Goal: Complete application form

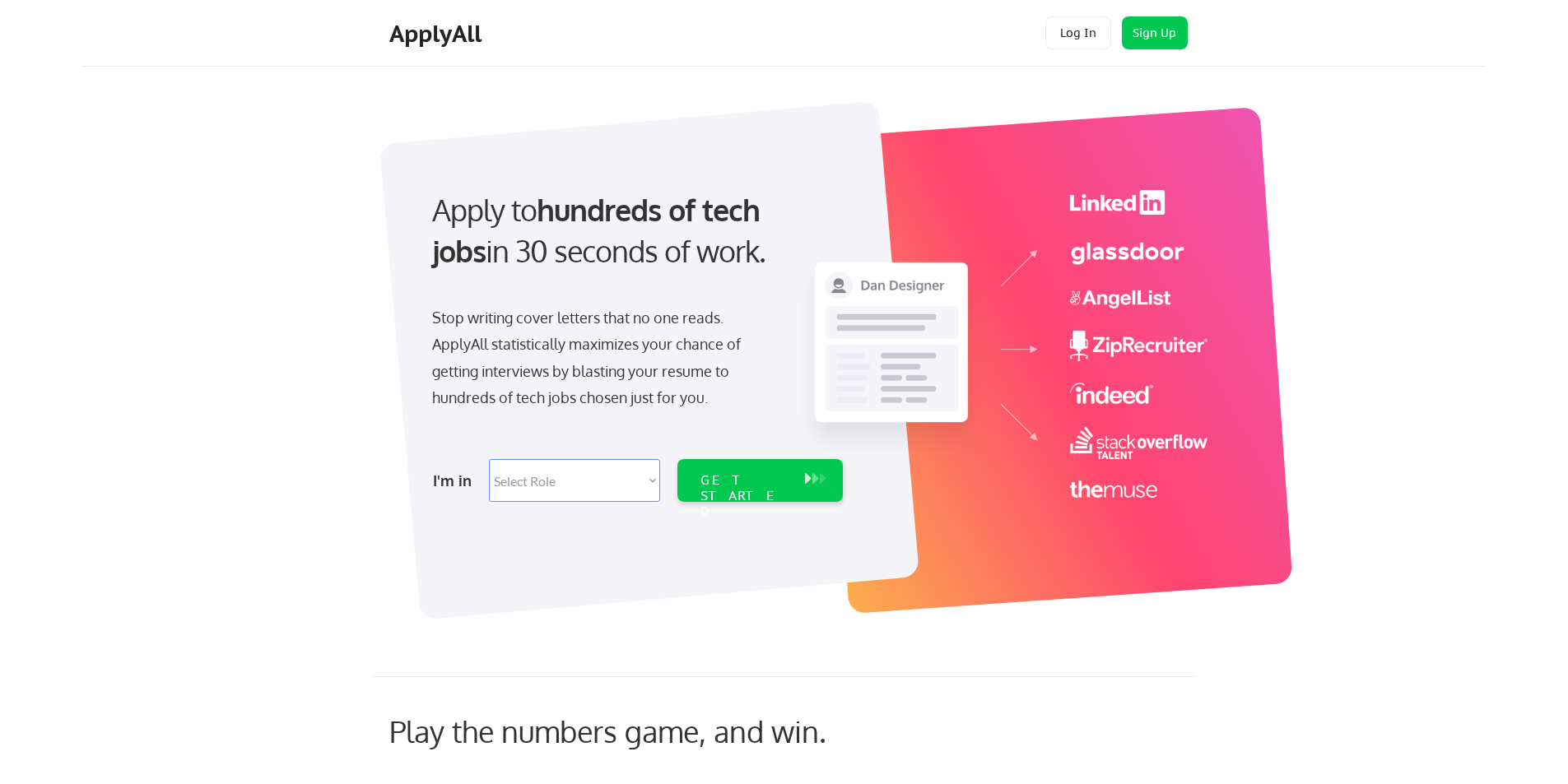
click at [637, 477] on select "Select Role Software Engineering Product Management Customer Success Sales UI/U…" at bounding box center [574, 480] width 171 height 43
click at [636, 477] on select "Select Role Software Engineering Product Management Customer Success Sales UI/U…" at bounding box center [574, 480] width 171 height 43
click at [1172, 45] on button "Sign Up" at bounding box center [1155, 33] width 66 height 33
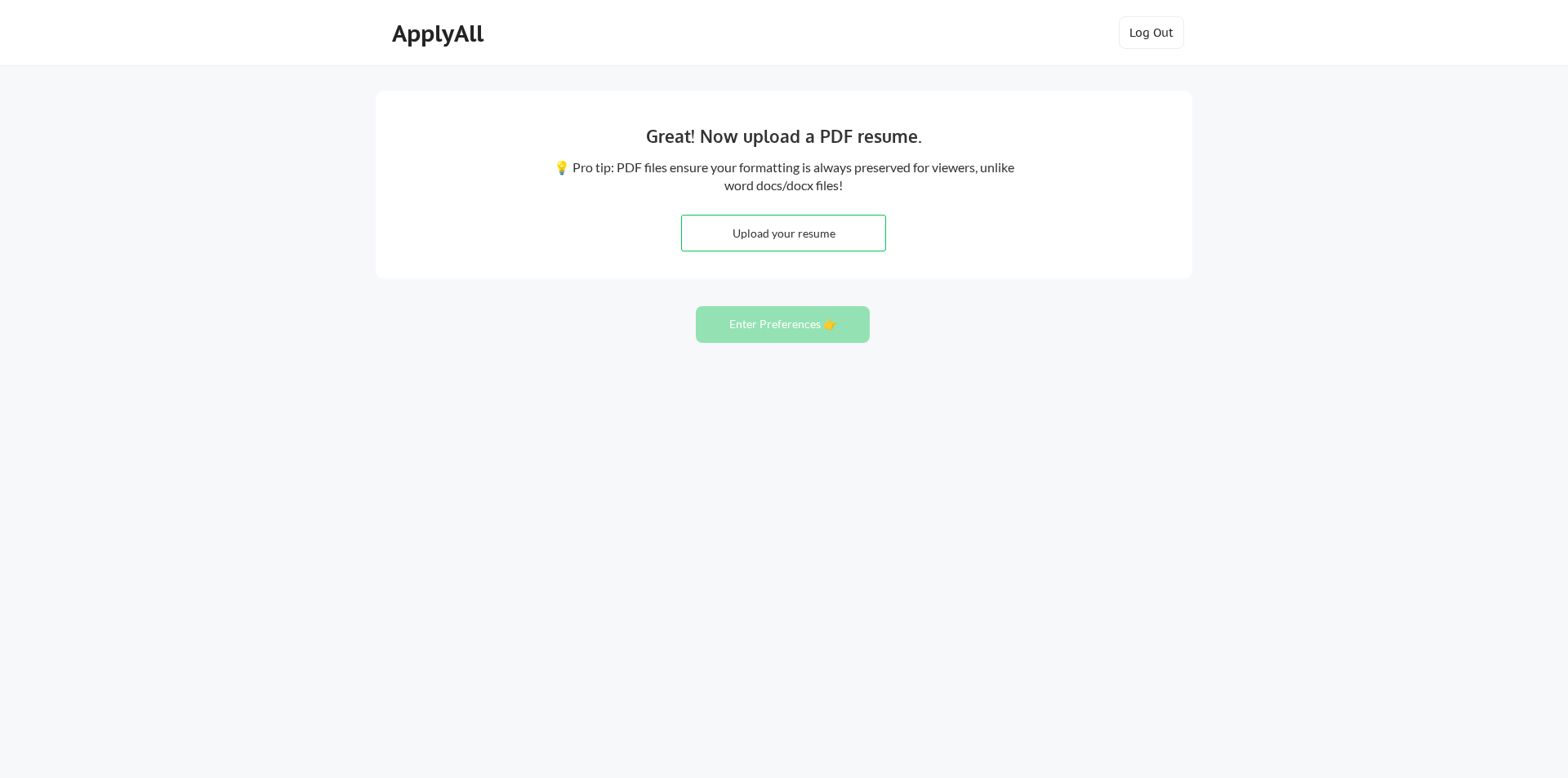
click at [720, 233] on input "file" at bounding box center [783, 233] width 203 height 35
type input "C:\fakepath\Resume_Brian Swanson (4).pdf"
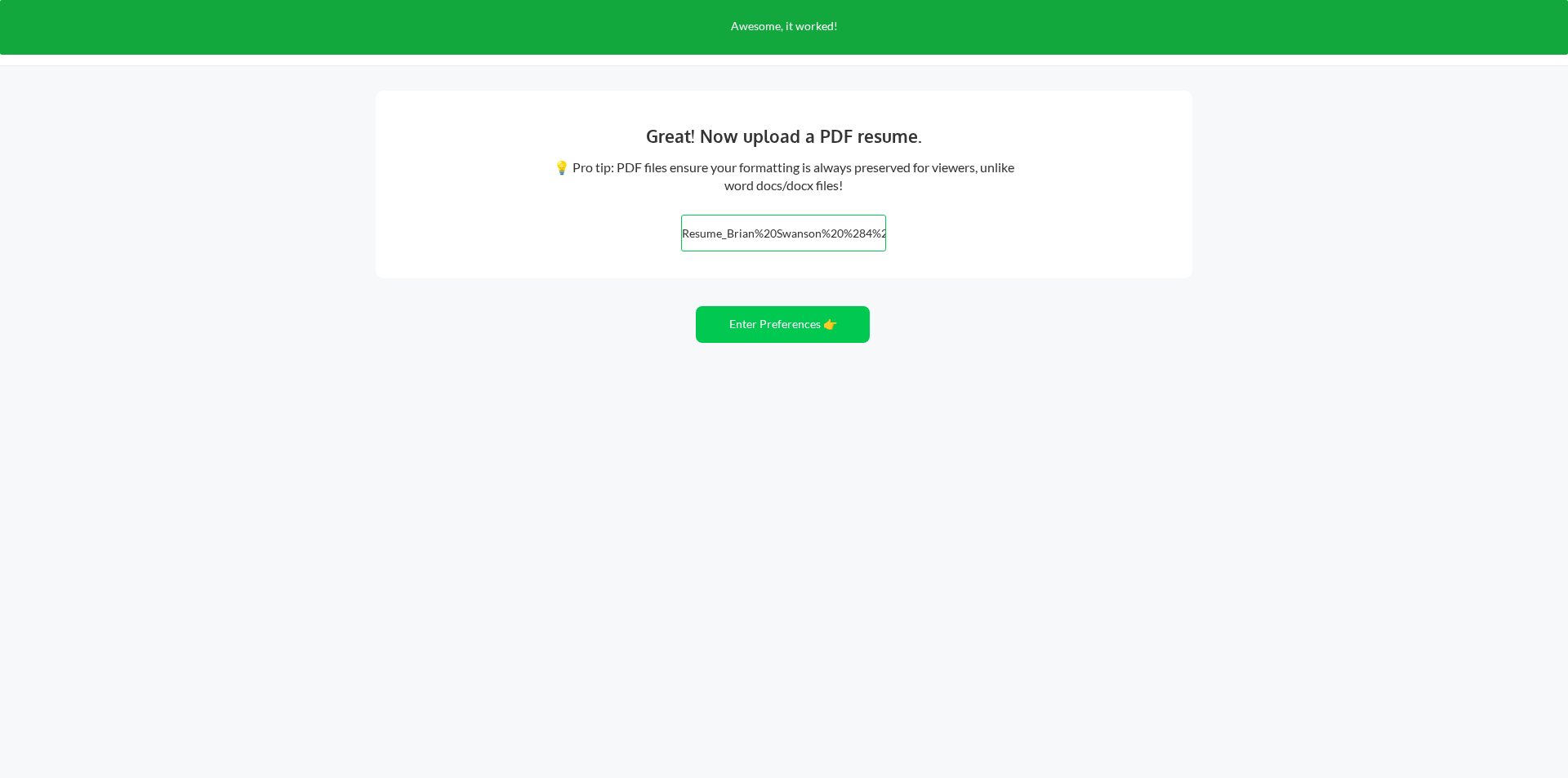
click at [983, 408] on div "Great! Now upload a PDF resume. 💡 Pro tip: PDF files ensure your formatting is …" at bounding box center [784, 389] width 1568 height 778
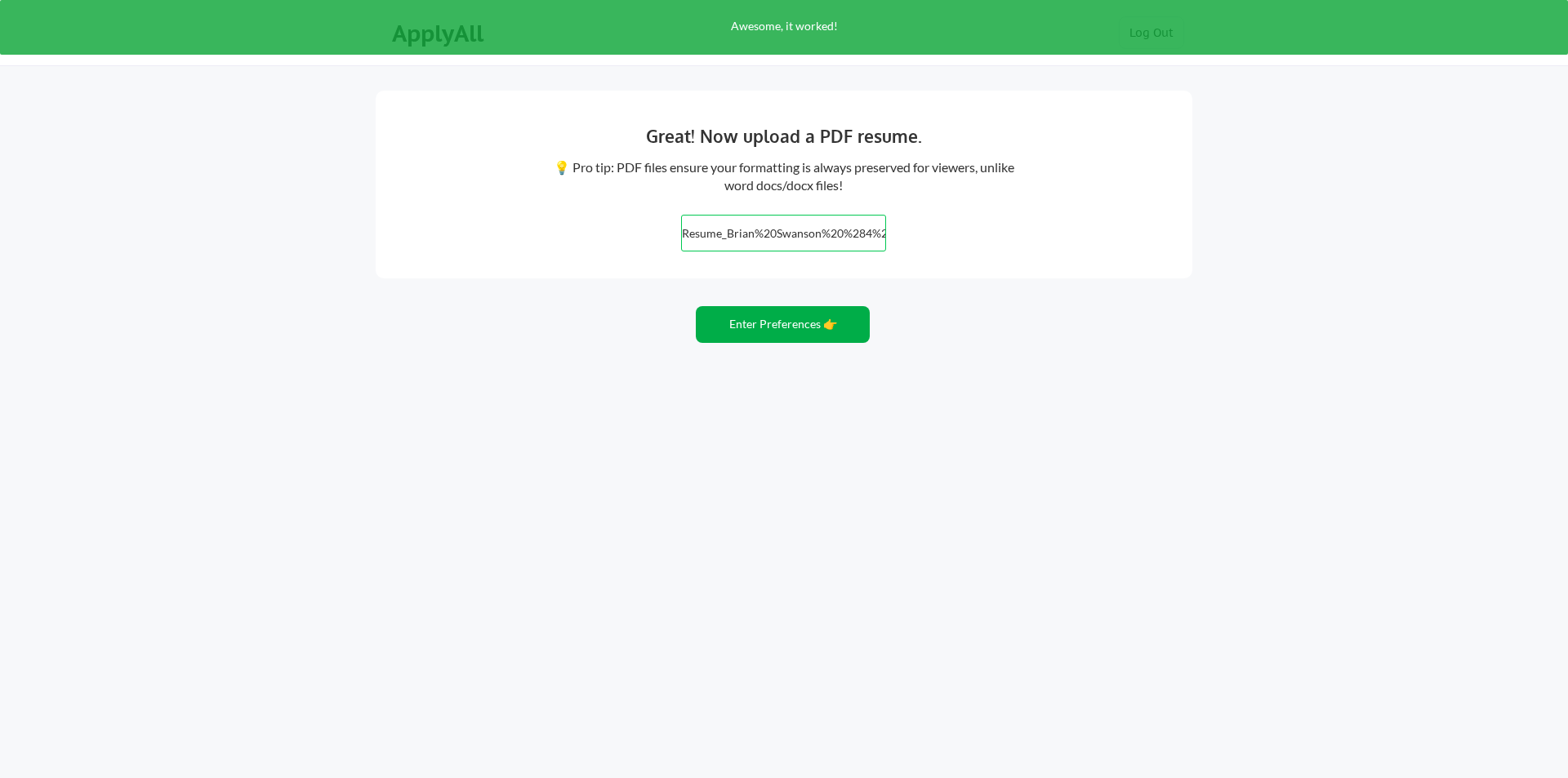
click at [752, 318] on button "Enter Preferences 👉" at bounding box center [782, 324] width 174 height 37
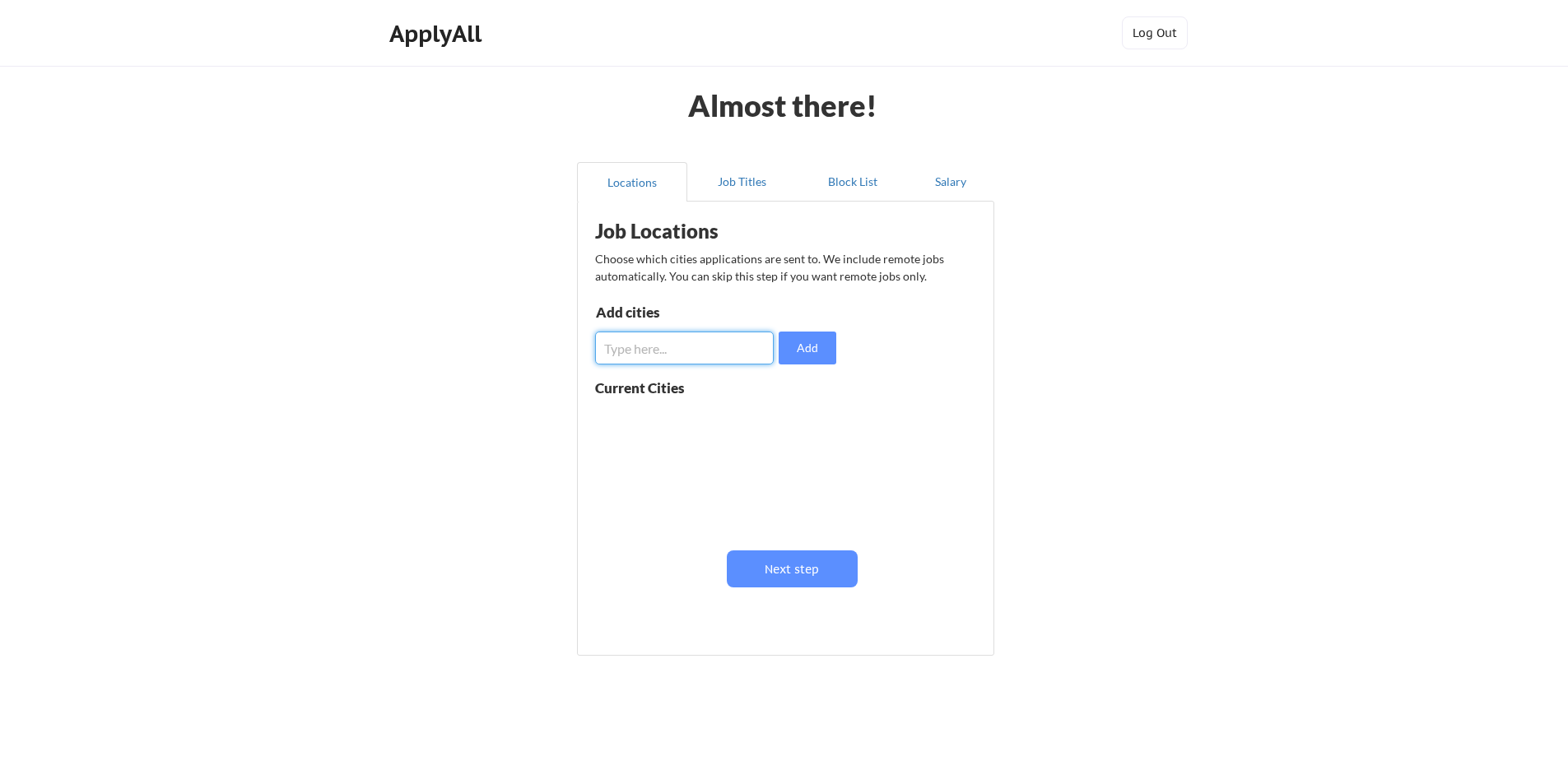
click at [710, 339] on input "input" at bounding box center [684, 348] width 179 height 33
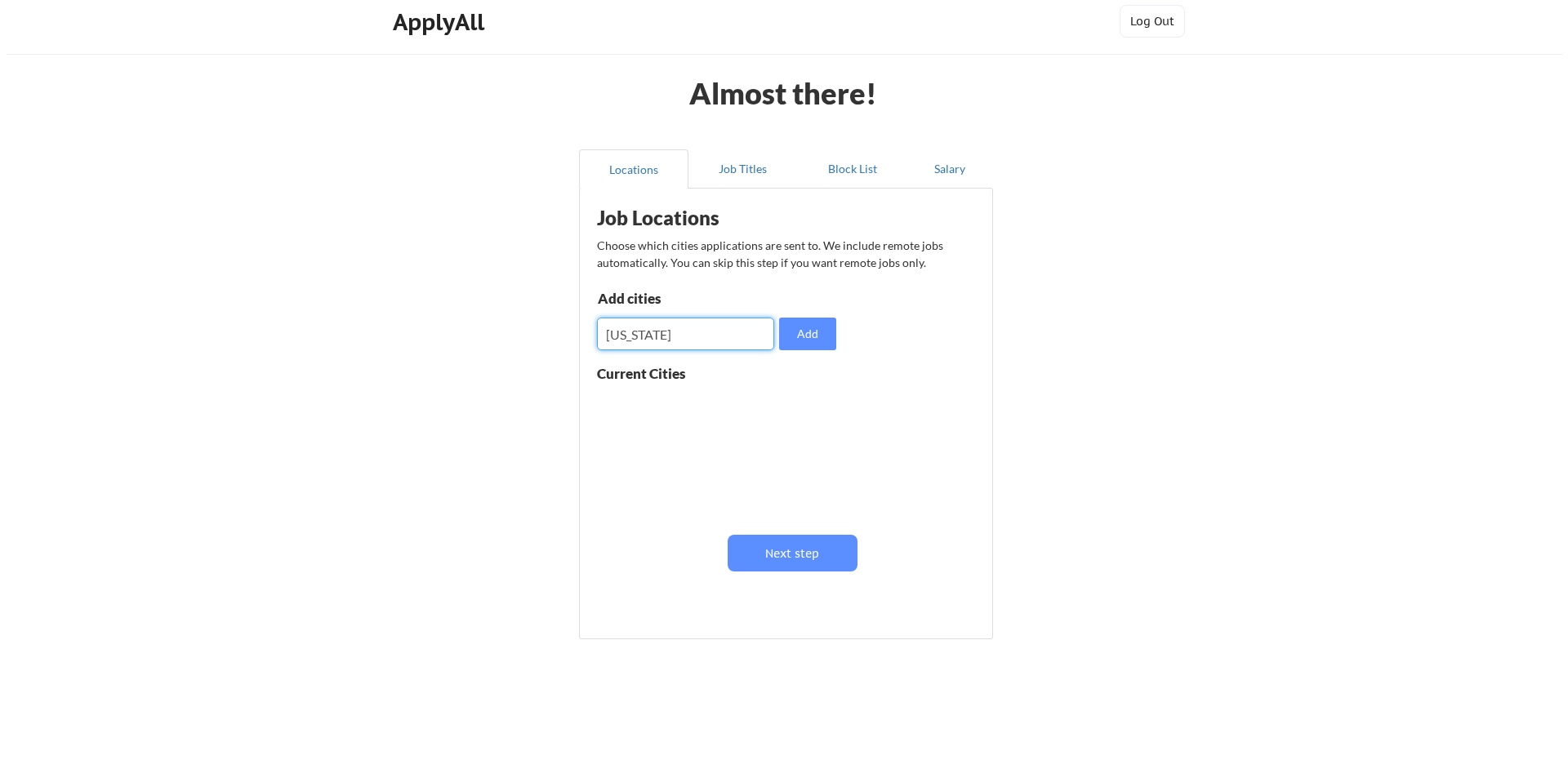
scroll to position [22, 0]
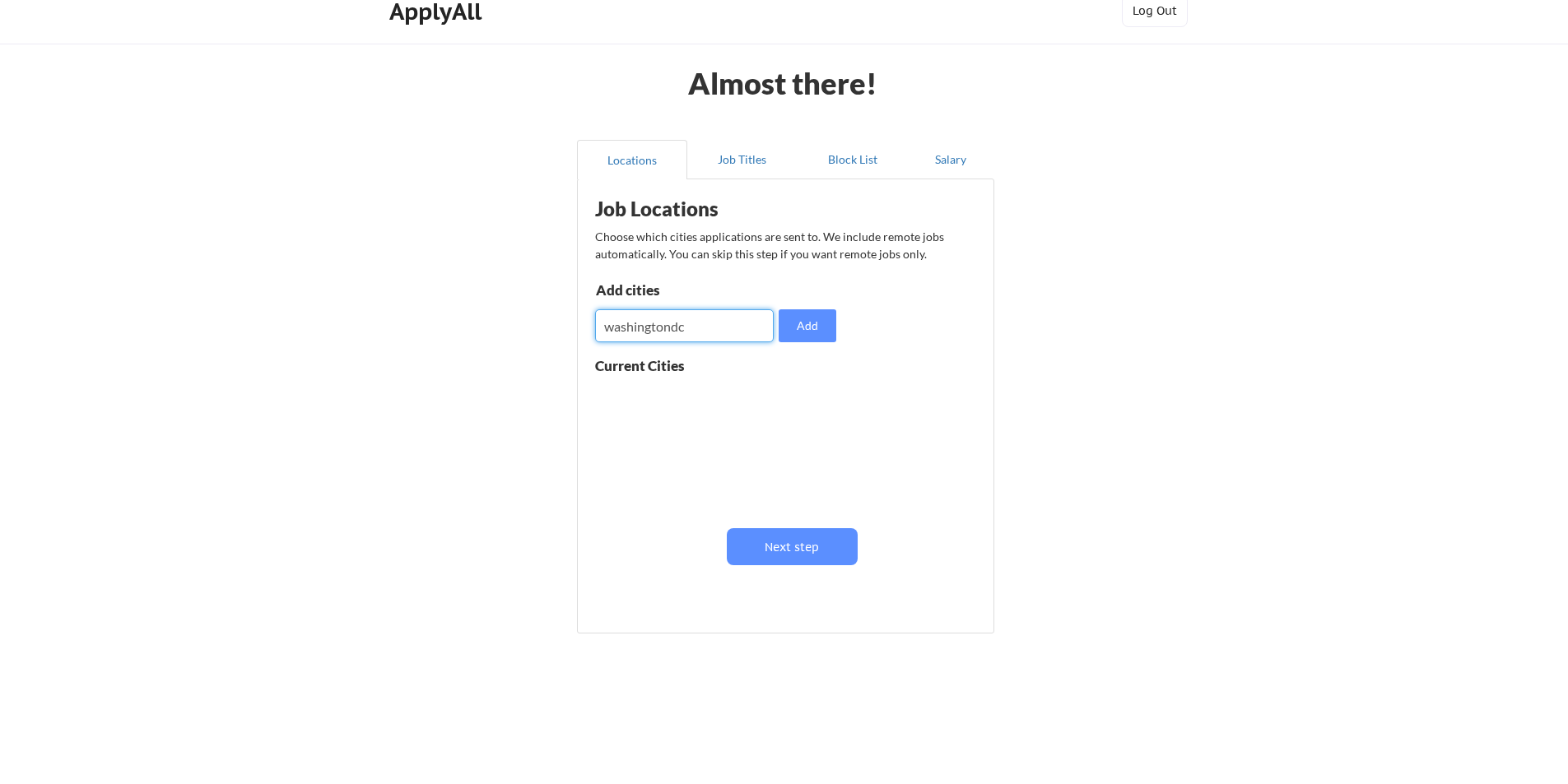
type input "washingtondc"
click at [791, 308] on div "Add cities Add" at bounding box center [718, 312] width 246 height 59
click at [799, 319] on button "Add" at bounding box center [807, 325] width 57 height 33
click at [788, 397] on button at bounding box center [785, 397] width 13 height 13
click at [653, 320] on input "input" at bounding box center [684, 325] width 179 height 33
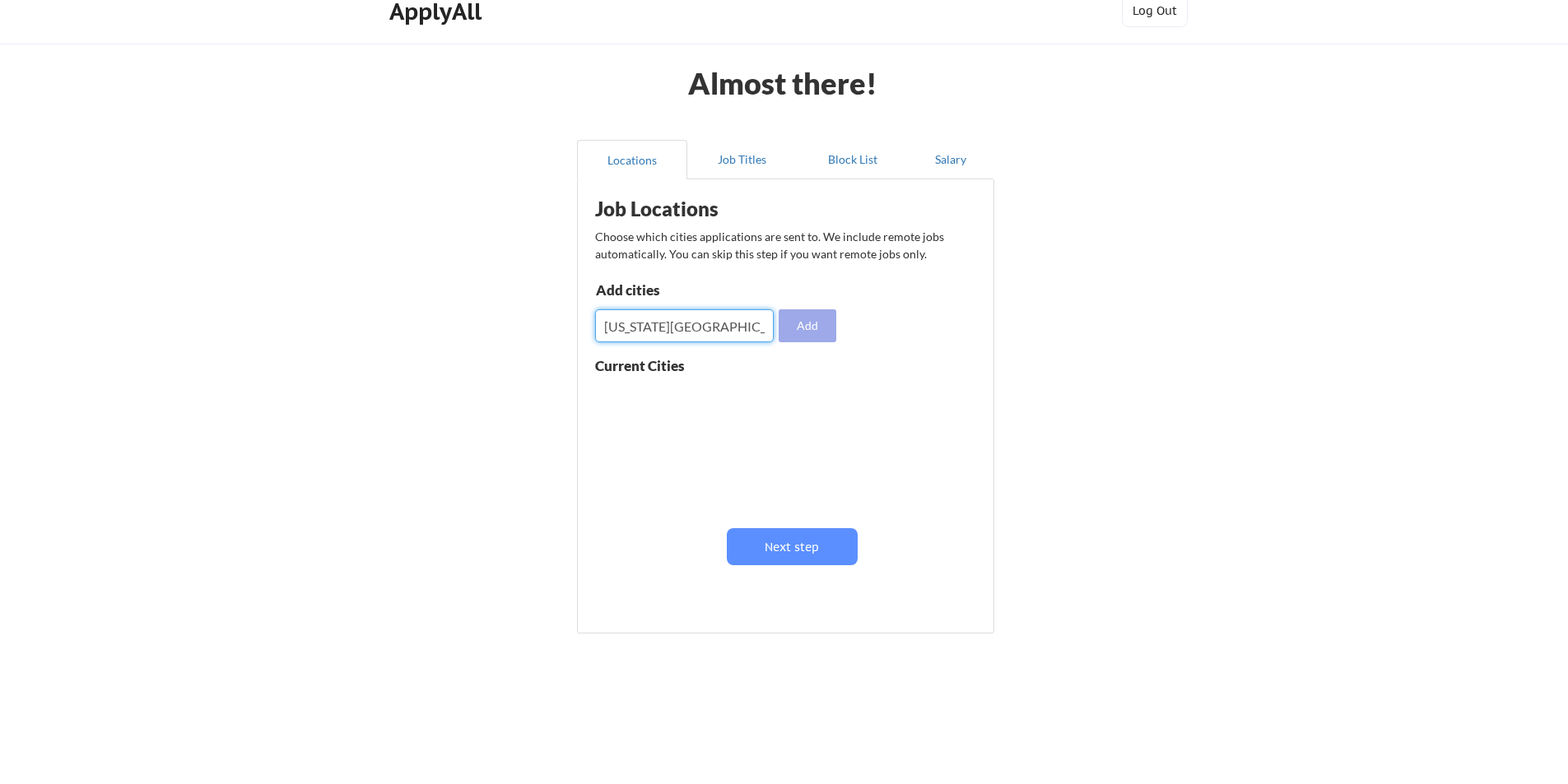
type input "Washington DC"
click at [782, 322] on button "Add" at bounding box center [807, 325] width 57 height 33
click at [736, 154] on button "Job Titles" at bounding box center [742, 159] width 110 height 40
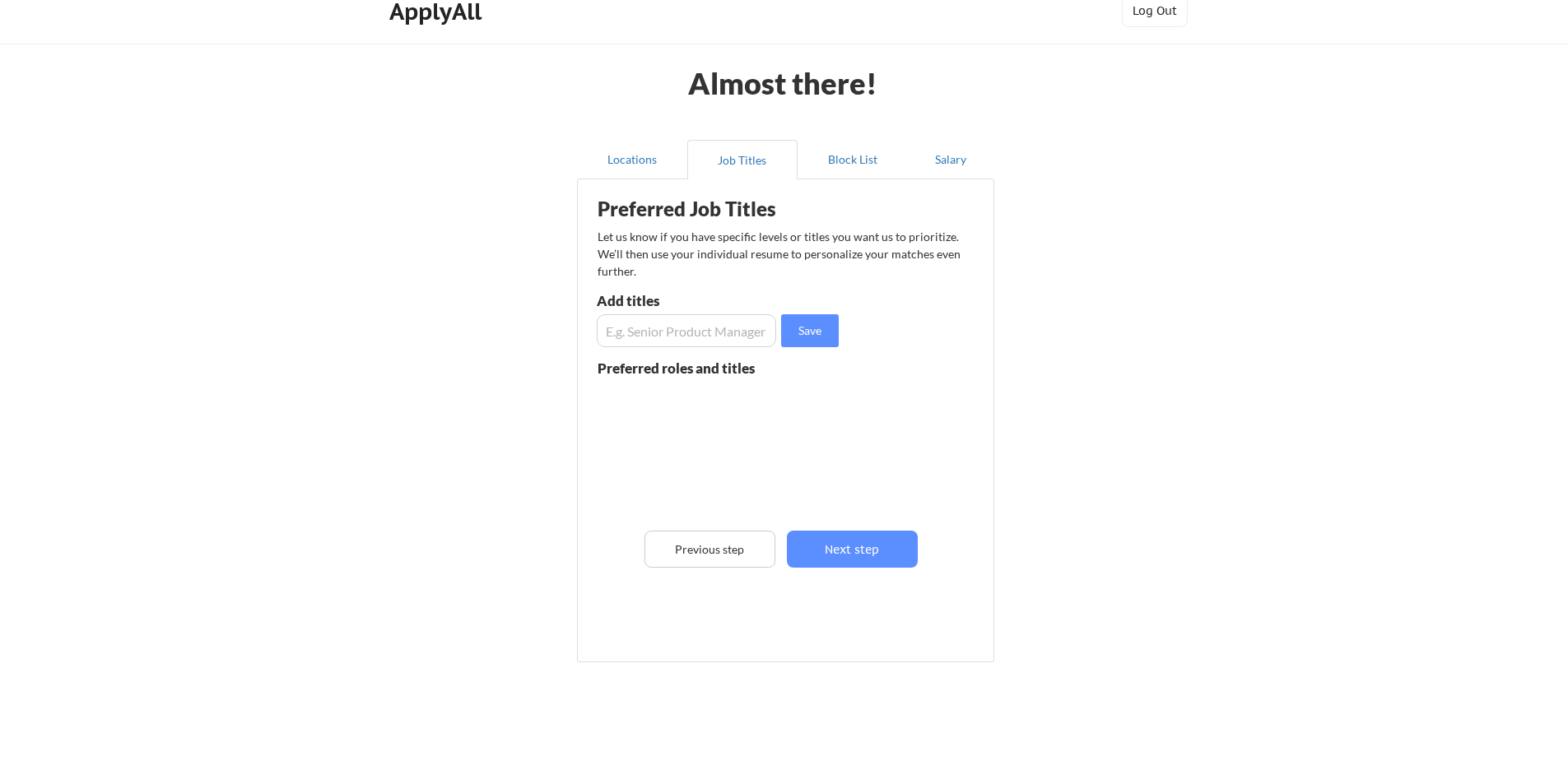
click at [704, 330] on input "input" at bounding box center [686, 330] width 179 height 33
type input "Data Analyst"
click at [827, 334] on button "Save" at bounding box center [810, 330] width 57 height 33
click at [640, 333] on input "input" at bounding box center [686, 330] width 179 height 33
type input "Data Scientist"
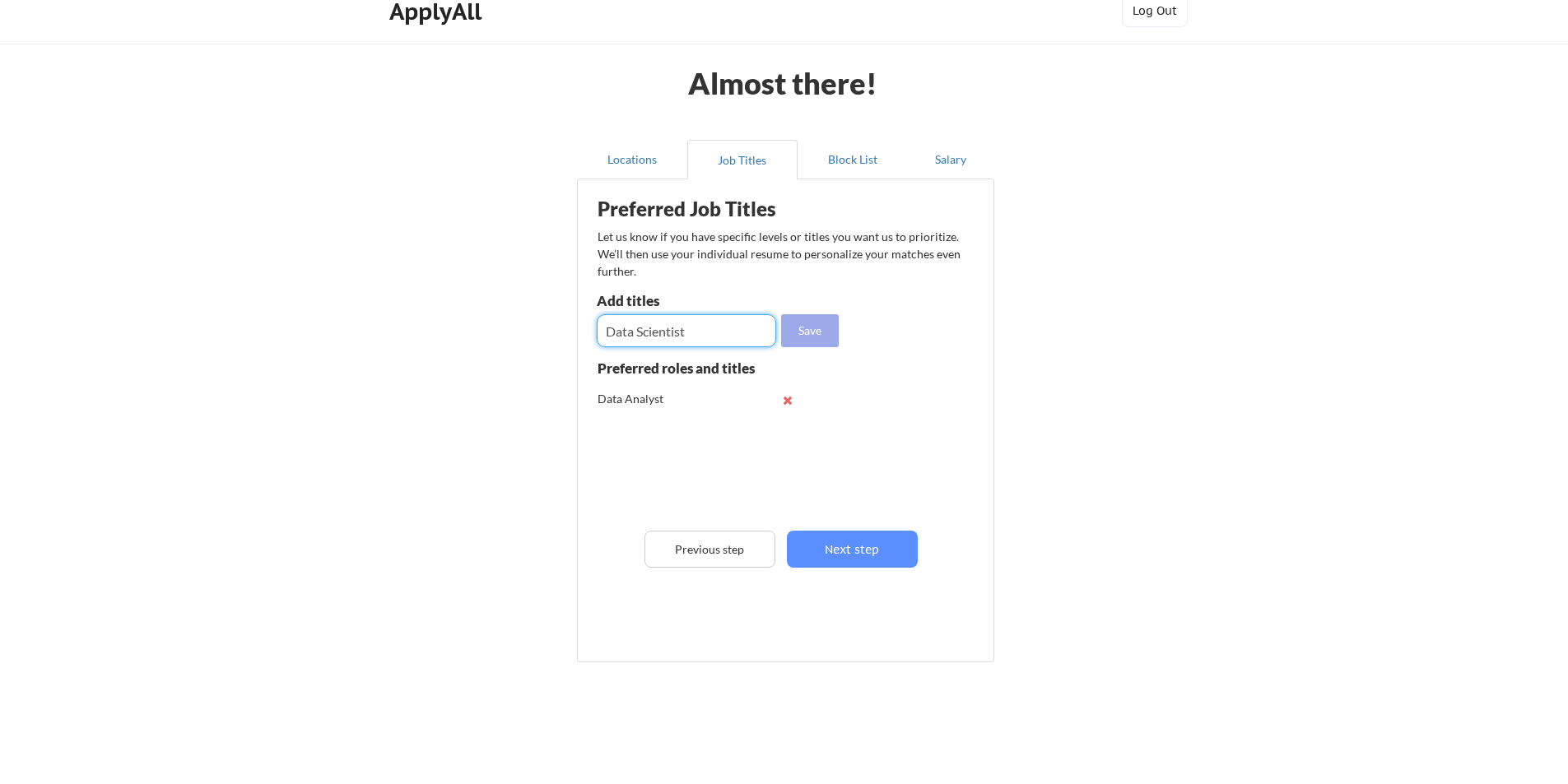
click at [805, 331] on button "Save" at bounding box center [810, 330] width 57 height 33
click at [974, 163] on button "Salary" at bounding box center [951, 159] width 87 height 40
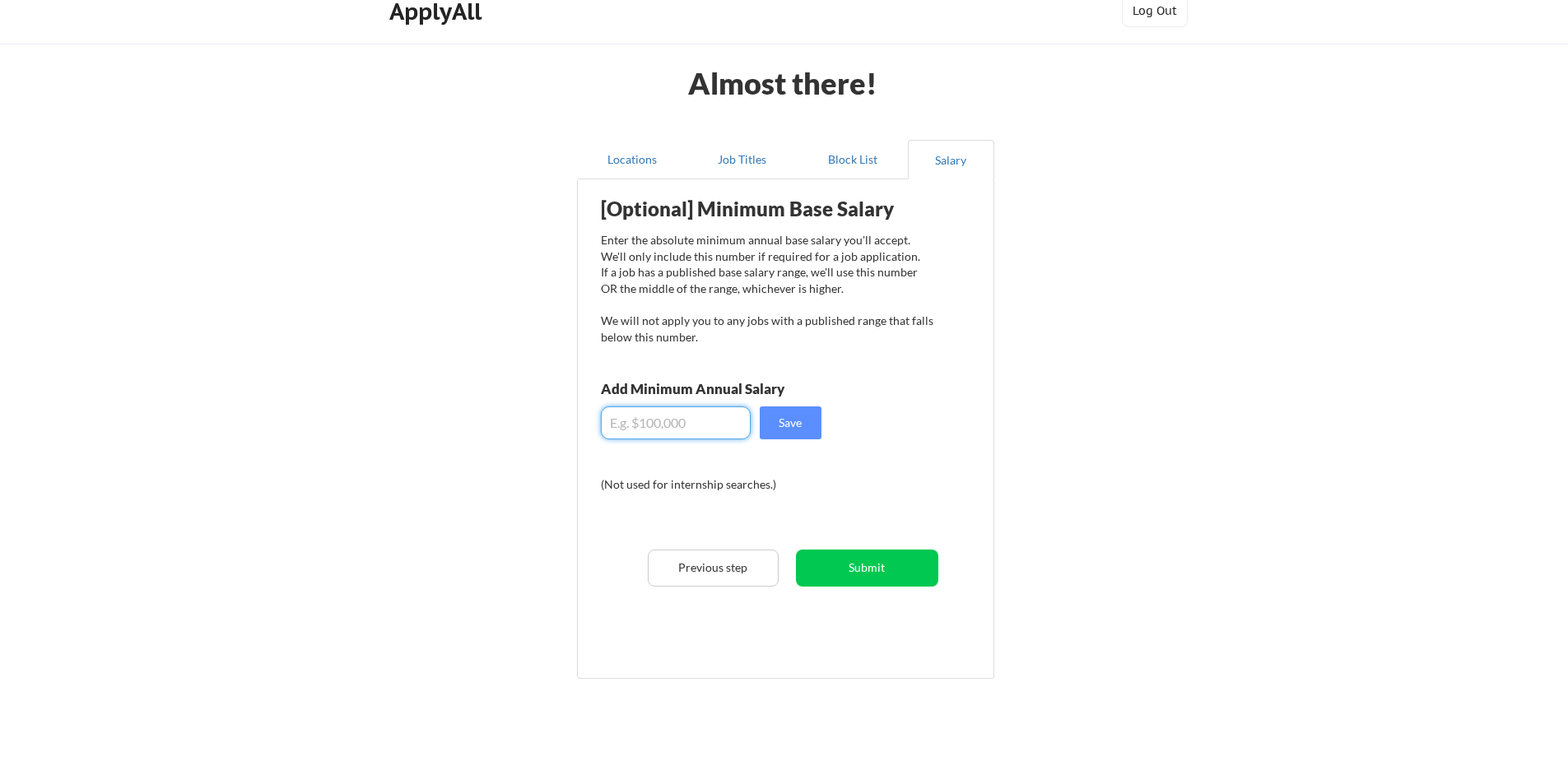
click at [697, 425] on input "input" at bounding box center [676, 423] width 150 height 33
type input "$100,000"
click at [797, 423] on button "Save" at bounding box center [790, 423] width 62 height 33
click at [873, 556] on button "Submit" at bounding box center [867, 568] width 142 height 37
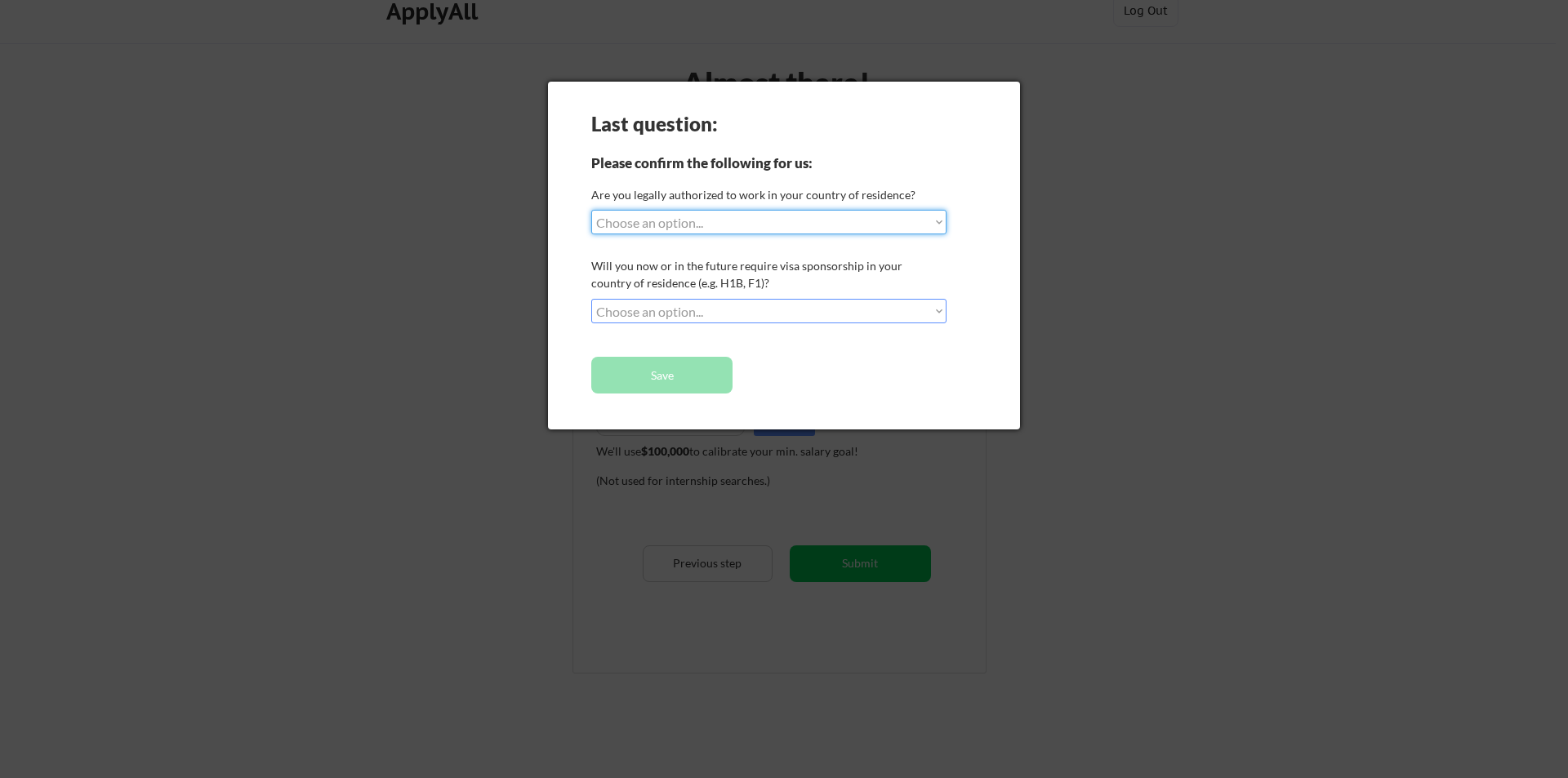
click at [897, 229] on select "Choose an option... Yes, I am a US Citizen Yes, I am a Canadian Citizen Yes, I …" at bounding box center [768, 221] width 355 height 24
select select ""yes__i_am_a_us_citizen""
click at [591, 210] on select "Choose an option... Yes, I am a US Citizen Yes, I am a Canadian Citizen Yes, I …" at bounding box center [768, 221] width 355 height 24
click at [770, 308] on select "Choose an option... No, I will not need sponsorship Yes, I will need sponsorship" at bounding box center [768, 311] width 355 height 24
select select ""no__i_will_not_need_sponsorship""
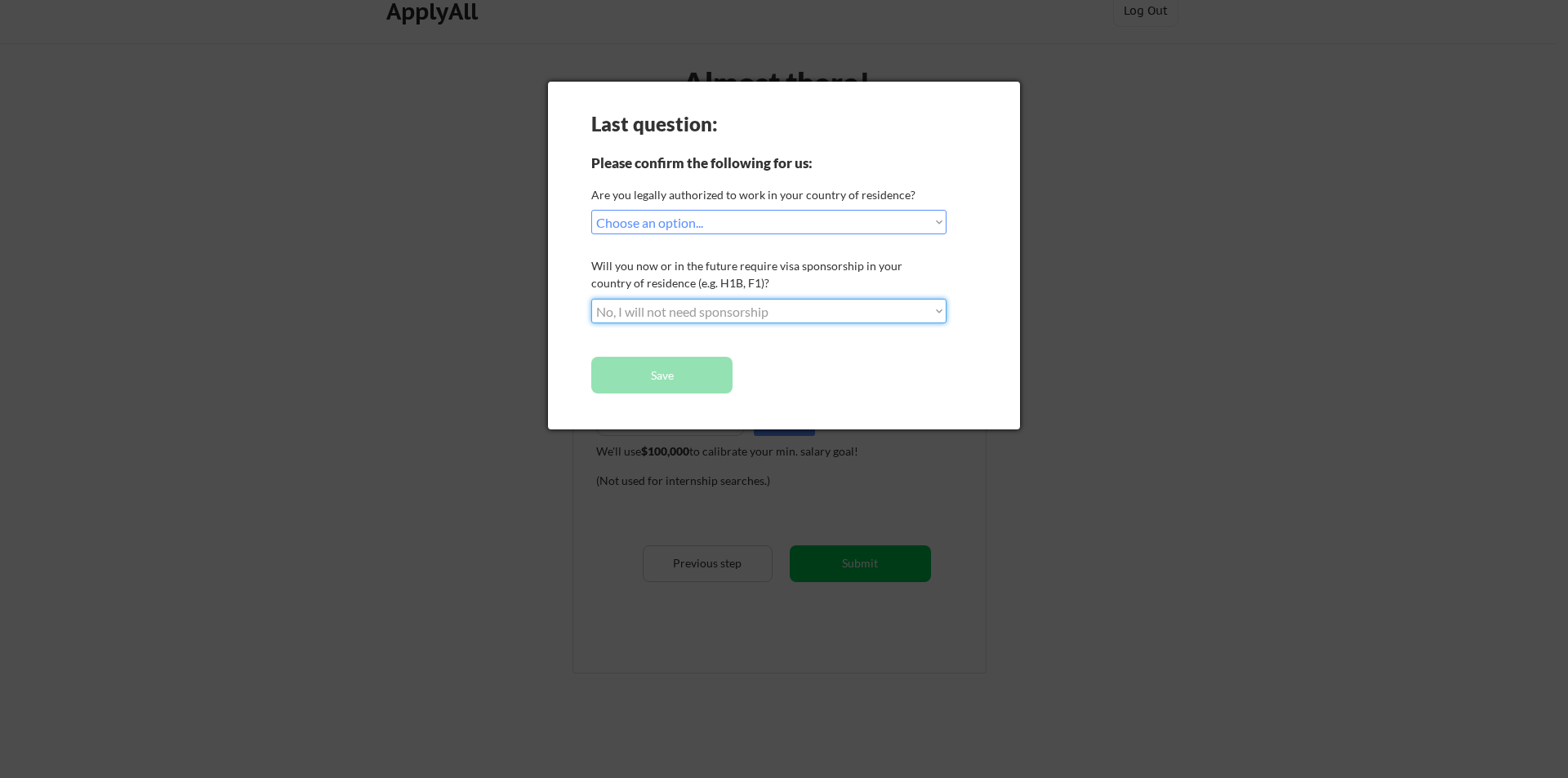
click at [591, 299] on select "Choose an option... No, I will not need sponsorship Yes, I will need sponsorship" at bounding box center [768, 311] width 355 height 24
click at [694, 377] on button "Save" at bounding box center [661, 375] width 141 height 37
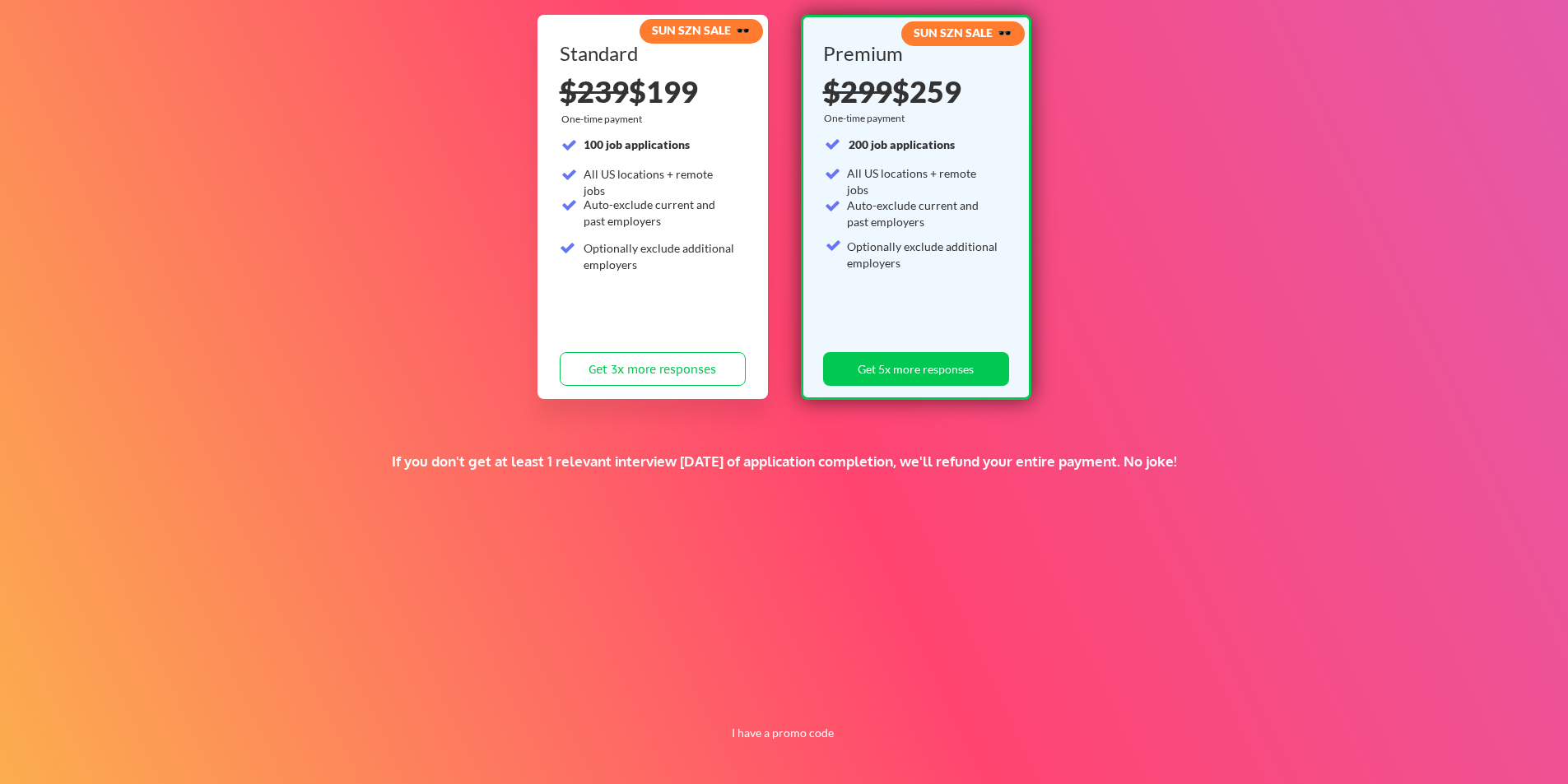
scroll to position [181, 0]
